Goal: Information Seeking & Learning: Learn about a topic

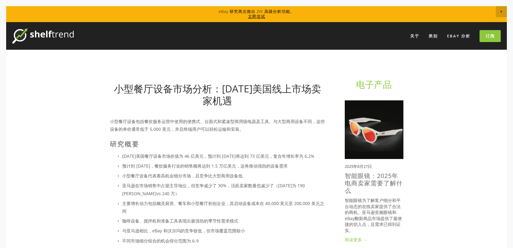
click at [56, 36] on img at bounding box center [42, 35] width 61 height 15
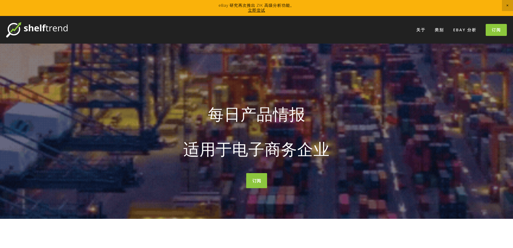
click at [268, 114] on font "每日产品情报" at bounding box center [257, 114] width 98 height 22
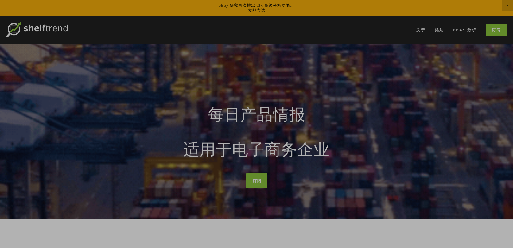
click at [439, 30] on div at bounding box center [256, 124] width 513 height 248
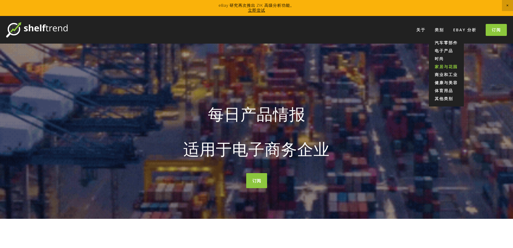
click at [444, 68] on font "家居与花园" at bounding box center [446, 67] width 23 height 6
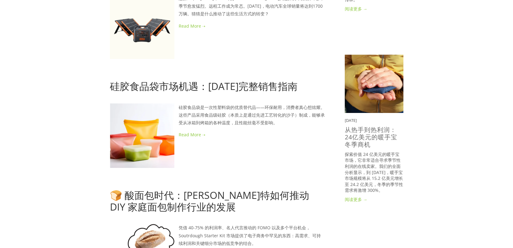
scroll to position [280, 0]
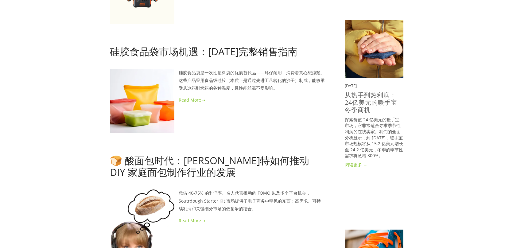
click at [343, 73] on div "Featured 2025年9月2日 印度侨民在美国市场推动的卡罗姆棋盘优质利基市场 Sep 2, 2025 阅读更多 →" at bounding box center [374, 149] width 69 height 678
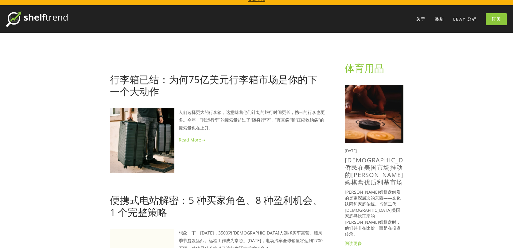
scroll to position [11, 0]
click at [460, 19] on font "eBay 分析" at bounding box center [465, 19] width 23 height 6
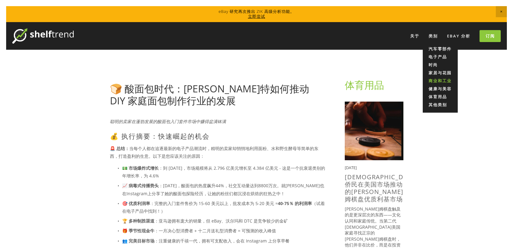
click at [439, 79] on font "商业和工业" at bounding box center [440, 81] width 23 height 6
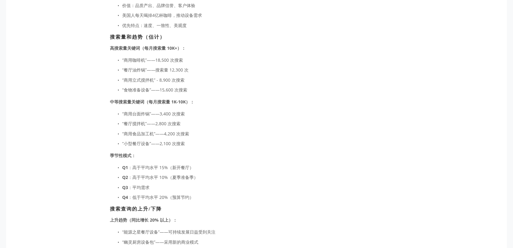
scroll to position [1379, 0]
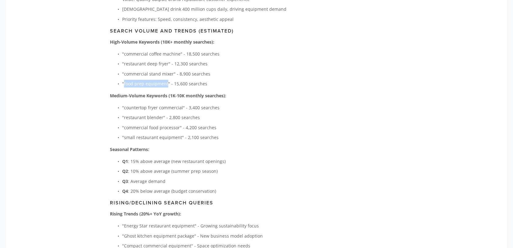
drag, startPoint x: 166, startPoint y: 76, endPoint x: 124, endPoint y: 77, distance: 42.1
click at [124, 80] on p ""food prep equipment" - 15,600 searches" at bounding box center [223, 84] width 203 height 8
copy p "food prep equipment"
click at [259, 70] on p ""commercial stand mixer" - 8,900 searches" at bounding box center [223, 74] width 203 height 8
drag, startPoint x: 124, startPoint y: 54, endPoint x: 167, endPoint y: 55, distance: 42.7
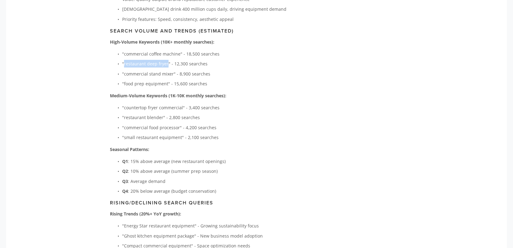
click at [167, 60] on p ""restaurant deep fryer" - 12,300 searches" at bounding box center [223, 64] width 203 height 8
copy p "restaurant deep fryer"
drag, startPoint x: 125, startPoint y: 66, endPoint x: 157, endPoint y: 66, distance: 31.7
click at [157, 70] on p ""commercial stand mixer" - 8,900 searches" at bounding box center [223, 74] width 203 height 8
click at [135, 70] on p ""commercial stand mixer" - 8,900 searches" at bounding box center [223, 74] width 203 height 8
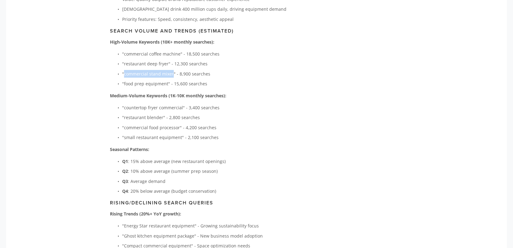
drag, startPoint x: 124, startPoint y: 66, endPoint x: 171, endPoint y: 68, distance: 47.4
click at [171, 70] on p ""commercial stand mixer" - 8,900 searches" at bounding box center [223, 74] width 203 height 8
copy p "commercial stand mixer"
drag, startPoint x: 124, startPoint y: 119, endPoint x: 178, endPoint y: 120, distance: 54.1
click at [178, 124] on p ""commercial food processor" - 4,200 searches" at bounding box center [223, 128] width 203 height 8
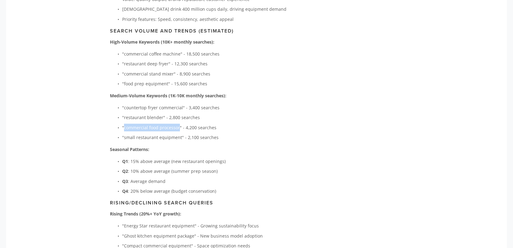
copy p "commercial food processor"
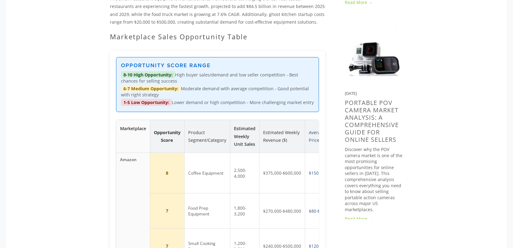
scroll to position [574, 0]
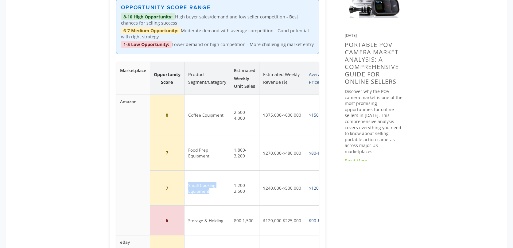
drag, startPoint x: 196, startPoint y: 185, endPoint x: 217, endPoint y: 191, distance: 22.2
click at [217, 191] on td "Small Cooking Equipment" at bounding box center [207, 188] width 46 height 35
copy td "Small Cooking Equipment"
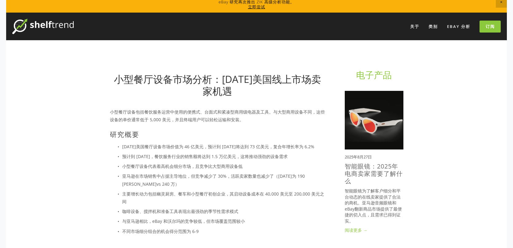
scroll to position [11, 0]
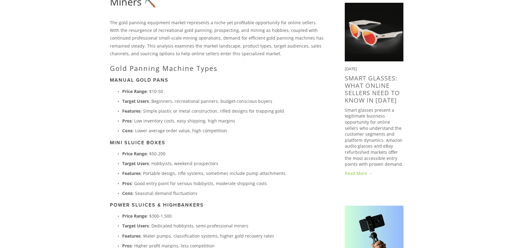
scroll to position [61, 0]
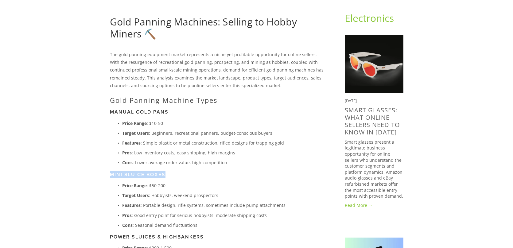
drag, startPoint x: 167, startPoint y: 173, endPoint x: 106, endPoint y: 173, distance: 61.5
copy h3 "Mini Sluice Boxes"
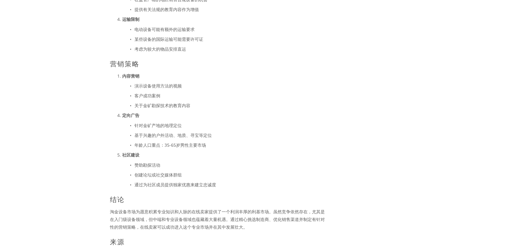
scroll to position [1516, 0]
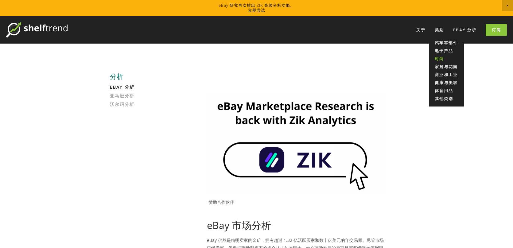
click at [447, 58] on link "时尚" at bounding box center [446, 59] width 35 height 8
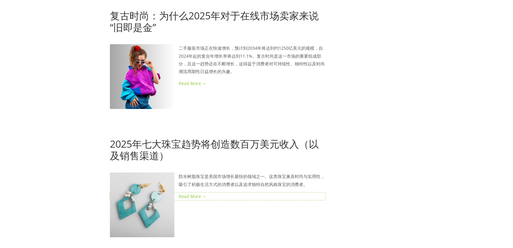
scroll to position [1330, 0]
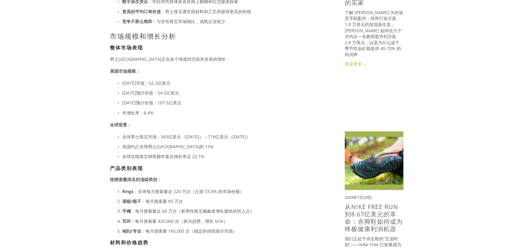
scroll to position [380, 0]
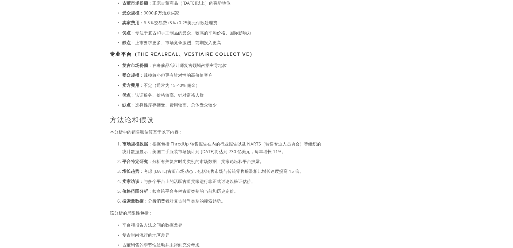
scroll to position [830, 0]
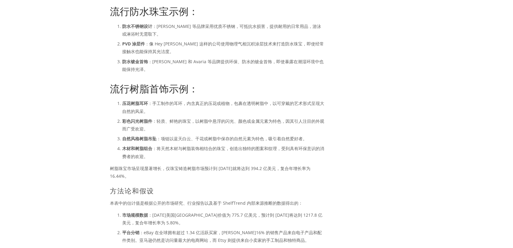
scroll to position [1254, 0]
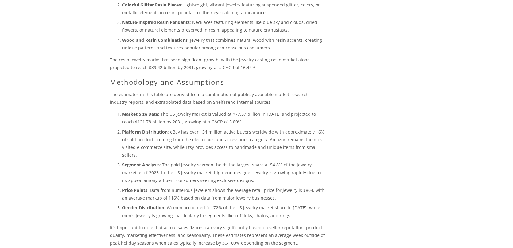
drag, startPoint x: 207, startPoint y: 93, endPoint x: 265, endPoint y: 99, distance: 57.4
copy h1 "Resin Jewelry"
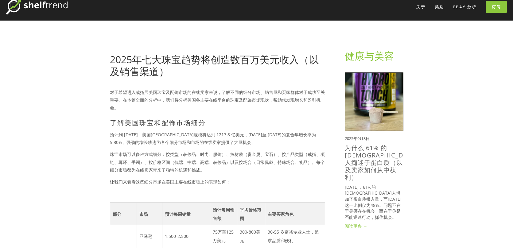
scroll to position [0, 0]
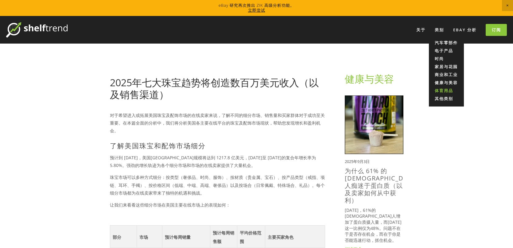
click at [446, 90] on font "体育用品" at bounding box center [444, 91] width 18 height 6
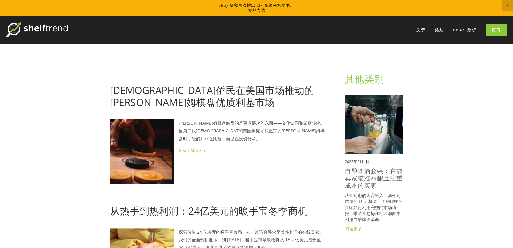
click at [50, 28] on img at bounding box center [36, 29] width 61 height 15
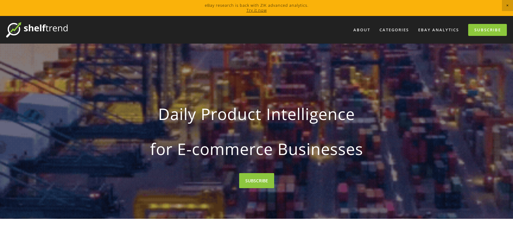
click at [230, 40] on div "About Categories Auto Parts Electronics Fashion Home & Garden" at bounding box center [256, 30] width 501 height 28
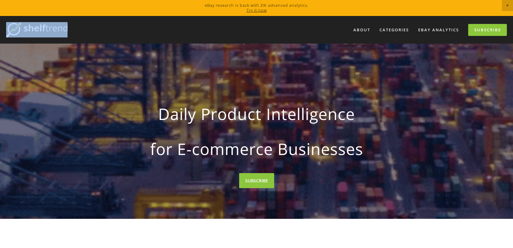
drag, startPoint x: 66, startPoint y: 28, endPoint x: 24, endPoint y: 29, distance: 41.5
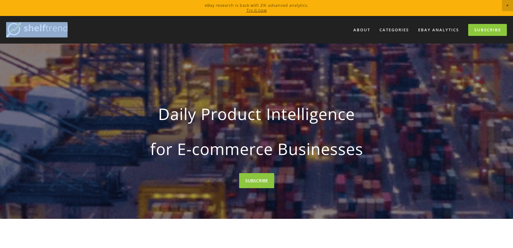
click at [24, 29] on div "About Categories Auto Parts Electronics Fashion Home & Garden" at bounding box center [256, 30] width 501 height 28
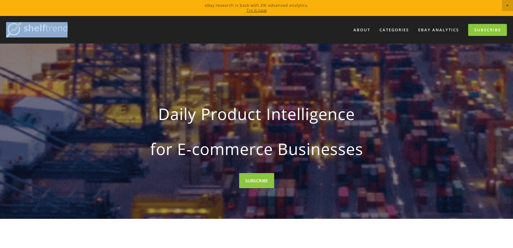
click at [162, 27] on nav "About Categories Auto Parts Electronics Fashion Home & Garden" at bounding box center [288, 30] width 440 height 12
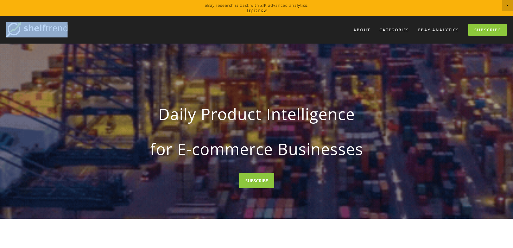
drag, startPoint x: 90, startPoint y: 29, endPoint x: 61, endPoint y: 31, distance: 28.9
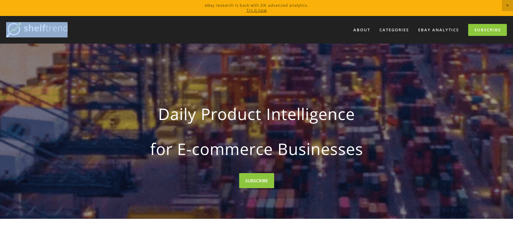
click at [26, 30] on div "About Categories Auto Parts Electronics Fashion Home & Garden" at bounding box center [256, 30] width 501 height 28
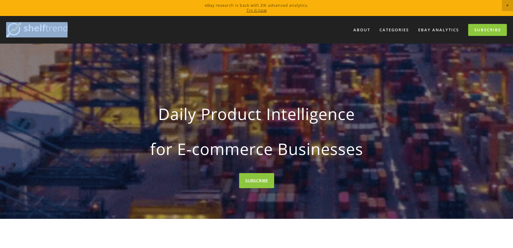
click at [108, 27] on nav "About Categories Auto Parts Electronics Fashion Home & Garden" at bounding box center [288, 30] width 440 height 12
